Goal: Task Accomplishment & Management: Use online tool/utility

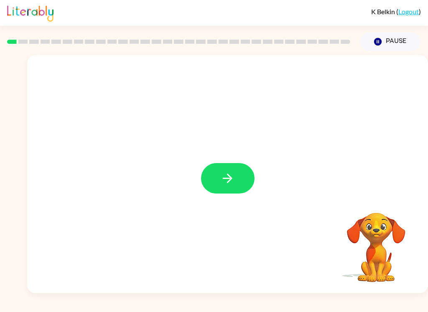
click at [234, 178] on icon "button" at bounding box center [227, 178] width 15 height 15
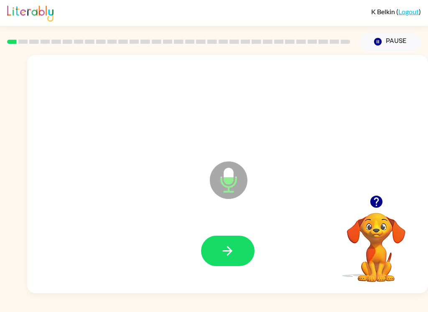
click at [235, 250] on button "button" at bounding box center [227, 251] width 53 height 30
click at [231, 254] on icon "button" at bounding box center [227, 251] width 15 height 15
click at [233, 253] on icon "button" at bounding box center [227, 251] width 15 height 15
click at [244, 246] on button "button" at bounding box center [227, 251] width 53 height 30
click at [236, 246] on button "button" at bounding box center [227, 251] width 53 height 30
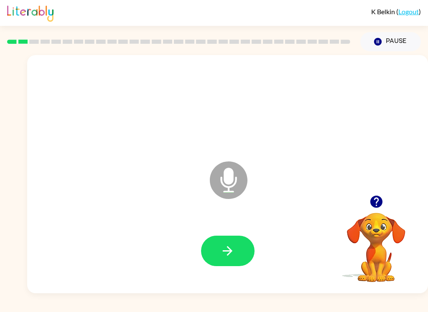
click at [241, 250] on button "button" at bounding box center [227, 251] width 53 height 30
click at [236, 252] on button "button" at bounding box center [227, 251] width 53 height 30
click at [223, 252] on icon "button" at bounding box center [227, 251] width 15 height 15
click at [239, 262] on button "button" at bounding box center [227, 251] width 53 height 30
click at [233, 254] on icon "button" at bounding box center [227, 251] width 15 height 15
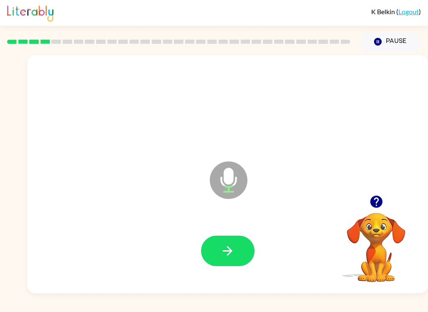
click at [235, 250] on button "button" at bounding box center [227, 251] width 53 height 30
click at [233, 251] on icon "button" at bounding box center [227, 251] width 15 height 15
click at [229, 250] on icon "button" at bounding box center [228, 251] width 10 height 10
click at [231, 255] on icon "button" at bounding box center [227, 251] width 15 height 15
click at [233, 249] on icon "button" at bounding box center [227, 251] width 15 height 15
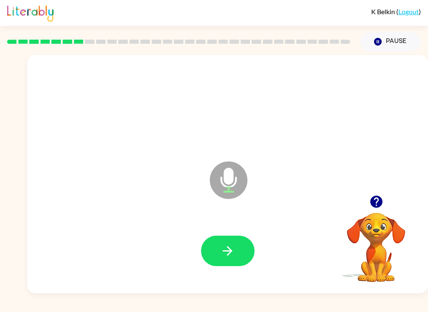
click at [231, 246] on icon "button" at bounding box center [227, 251] width 15 height 15
click at [228, 252] on icon "button" at bounding box center [227, 251] width 15 height 15
click at [221, 255] on icon "button" at bounding box center [227, 251] width 15 height 15
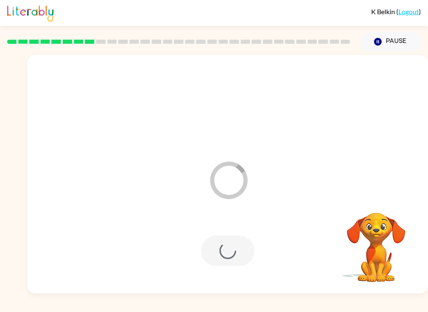
click at [225, 263] on div at bounding box center [227, 251] width 53 height 30
click at [246, 266] on div at bounding box center [227, 251] width 53 height 30
click at [229, 260] on div at bounding box center [227, 251] width 53 height 30
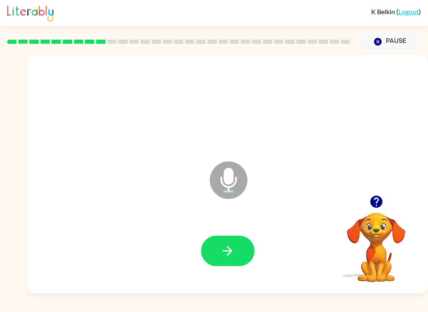
click at [232, 251] on icon "button" at bounding box center [227, 251] width 15 height 15
click at [240, 244] on button "button" at bounding box center [227, 251] width 53 height 30
click at [234, 249] on icon "button" at bounding box center [227, 251] width 15 height 15
click at [228, 248] on icon "button" at bounding box center [228, 251] width 10 height 10
click at [235, 249] on button "button" at bounding box center [227, 251] width 53 height 30
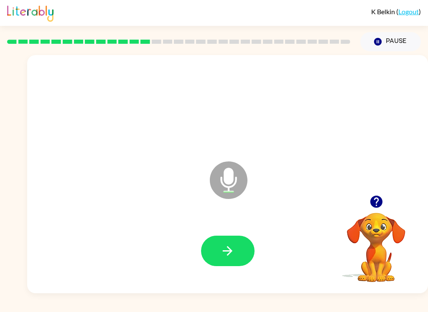
click at [234, 248] on icon "button" at bounding box center [227, 251] width 15 height 15
click at [229, 257] on icon "button" at bounding box center [227, 251] width 15 height 15
click at [236, 245] on button "button" at bounding box center [227, 251] width 53 height 30
click at [233, 249] on icon "button" at bounding box center [227, 251] width 15 height 15
click at [223, 243] on button "button" at bounding box center [227, 251] width 53 height 30
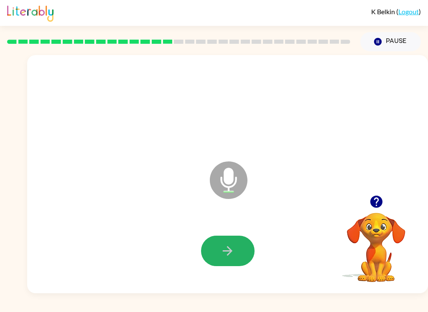
click at [228, 252] on icon "button" at bounding box center [227, 251] width 15 height 15
click at [228, 251] on icon "button" at bounding box center [228, 251] width 10 height 10
click at [232, 251] on icon "button" at bounding box center [227, 251] width 15 height 15
click at [239, 244] on button "button" at bounding box center [227, 251] width 53 height 30
click at [232, 253] on icon "button" at bounding box center [227, 251] width 15 height 15
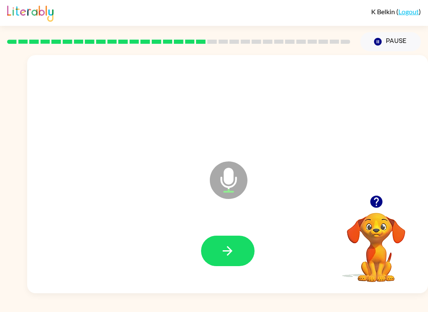
click at [233, 254] on icon "button" at bounding box center [227, 251] width 15 height 15
click at [234, 246] on icon "button" at bounding box center [227, 251] width 15 height 15
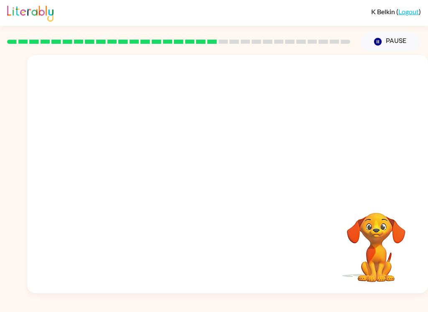
click at [1, 297] on div "K Belkin ( Logout ) Pause Pause Your browser must support playing .mp4 files to…" at bounding box center [214, 156] width 428 height 312
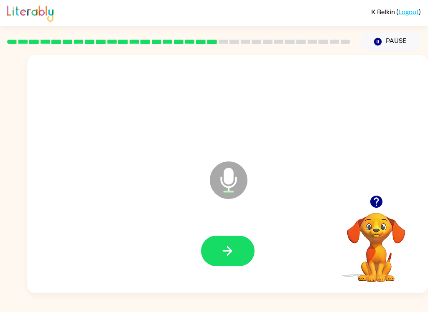
click at [233, 250] on icon "button" at bounding box center [227, 251] width 15 height 15
click at [221, 246] on icon "button" at bounding box center [227, 251] width 15 height 15
click at [236, 251] on button "button" at bounding box center [227, 251] width 53 height 30
click at [231, 245] on icon "button" at bounding box center [227, 251] width 15 height 15
click at [235, 251] on button "button" at bounding box center [227, 251] width 53 height 30
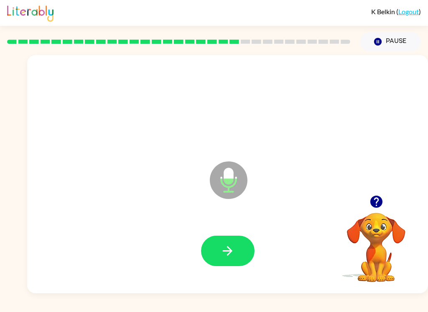
click at [233, 253] on icon "button" at bounding box center [227, 251] width 15 height 15
click at [233, 251] on icon "button" at bounding box center [227, 251] width 15 height 15
click at [223, 237] on button "button" at bounding box center [227, 251] width 53 height 30
click at [229, 259] on button "button" at bounding box center [227, 251] width 53 height 30
click at [244, 249] on button "button" at bounding box center [227, 251] width 53 height 30
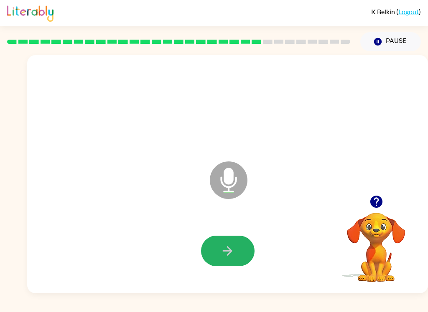
click at [222, 250] on icon "button" at bounding box center [227, 251] width 15 height 15
click at [240, 258] on button "button" at bounding box center [227, 251] width 53 height 30
click at [229, 258] on icon "button" at bounding box center [227, 251] width 15 height 15
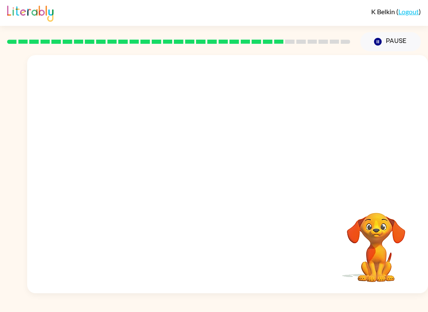
click at [281, 249] on div "Your browser must support playing .mp4 files to use Literably. Please try using…" at bounding box center [227, 174] width 401 height 239
click at [377, 223] on video "Your browser must support playing .mp4 files to use Literably. Please try using…" at bounding box center [376, 242] width 84 height 84
click at [378, 243] on video "Your browser must support playing .mp4 files to use Literably. Please try using…" at bounding box center [376, 242] width 84 height 84
click at [381, 227] on video "Your browser must support playing .mp4 files to use Literably. Please try using…" at bounding box center [376, 242] width 84 height 84
click at [371, 239] on video "Your browser must support playing .mp4 files to use Literably. Please try using…" at bounding box center [376, 242] width 84 height 84
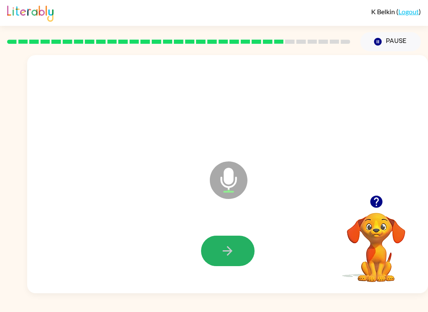
click at [232, 244] on icon "button" at bounding box center [227, 251] width 15 height 15
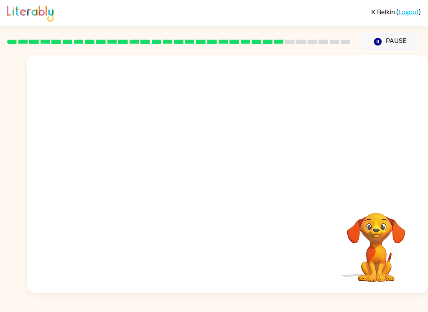
click at [378, 239] on video "Your browser must support playing .mp4 files to use Literably. Please try using…" at bounding box center [376, 242] width 84 height 84
click at [382, 238] on video "Your browser must support playing .mp4 files to use Literably. Please try using…" at bounding box center [376, 242] width 84 height 84
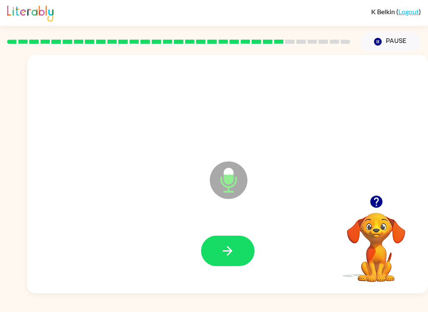
click at [214, 254] on button "button" at bounding box center [227, 251] width 53 height 30
click at [225, 243] on button "button" at bounding box center [227, 251] width 53 height 30
click at [237, 254] on button "button" at bounding box center [227, 251] width 53 height 30
click at [239, 251] on button "button" at bounding box center [227, 251] width 53 height 30
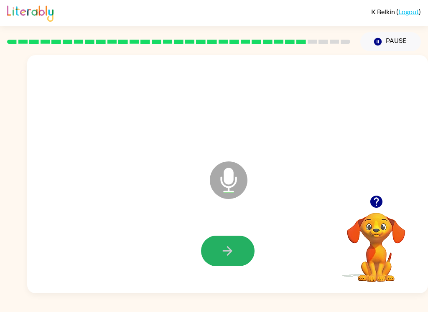
click at [224, 254] on icon "button" at bounding box center [227, 251] width 15 height 15
click at [231, 261] on button "button" at bounding box center [227, 251] width 53 height 30
click at [242, 251] on button "button" at bounding box center [227, 251] width 53 height 30
click at [231, 251] on icon "button" at bounding box center [228, 251] width 10 height 10
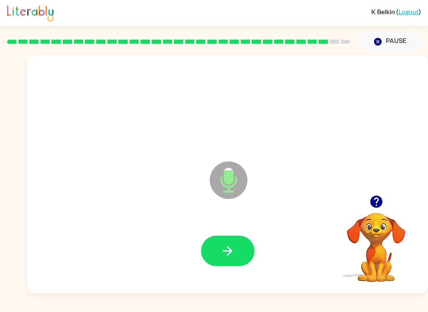
click at [234, 247] on icon "button" at bounding box center [227, 251] width 15 height 15
click at [237, 254] on button "button" at bounding box center [227, 251] width 53 height 30
click at [241, 257] on button "button" at bounding box center [227, 251] width 53 height 30
click at [241, 246] on button "button" at bounding box center [227, 251] width 53 height 30
